Goal: Task Accomplishment & Management: Manage account settings

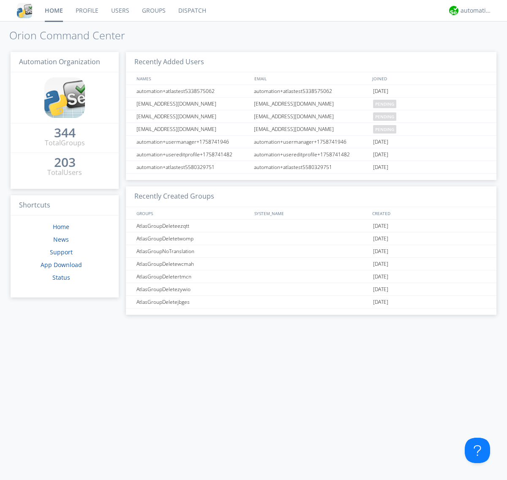
click at [120, 11] on link "Users" at bounding box center [120, 10] width 31 height 21
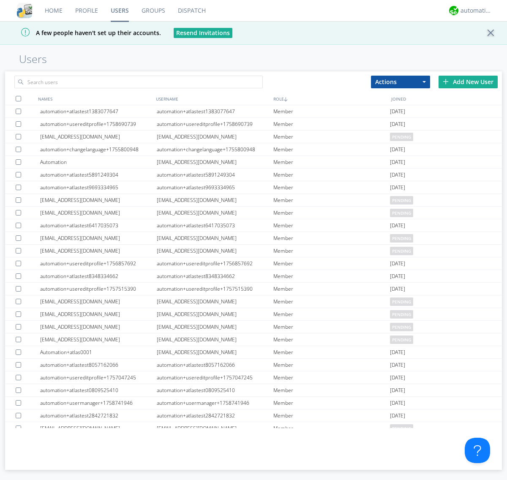
click at [468, 82] on div "Add New User" at bounding box center [467, 82] width 59 height 13
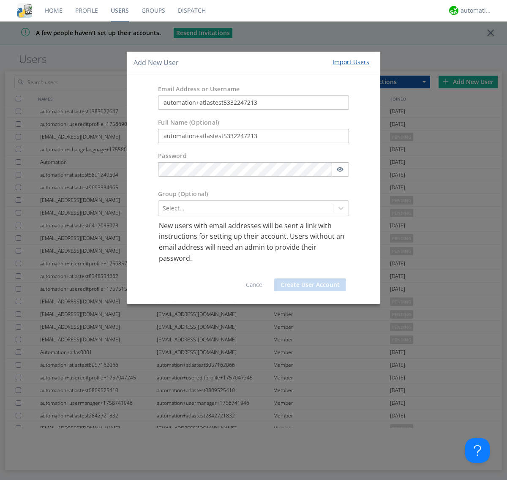
type input "automation+atlastest5332247213"
click at [245, 208] on div at bounding box center [246, 208] width 166 height 10
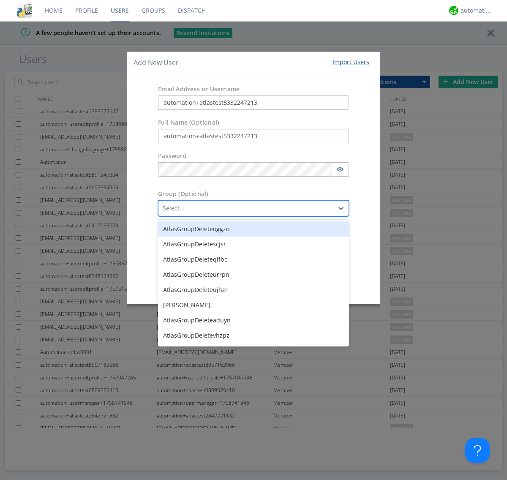
click at [310, 285] on button "Create User Account" at bounding box center [310, 284] width 72 height 13
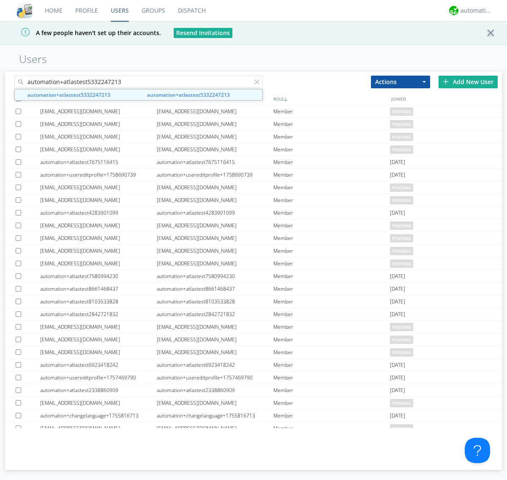
type input "automation+atlastest5332247213"
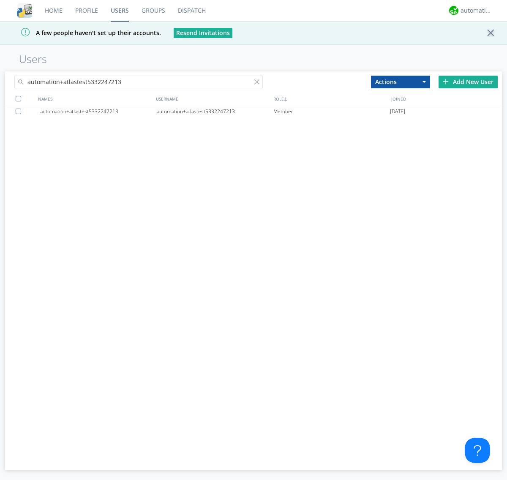
click at [215, 111] on div "automation+atlastest5332247213" at bounding box center [215, 111] width 117 height 13
